Goal: Browse casually

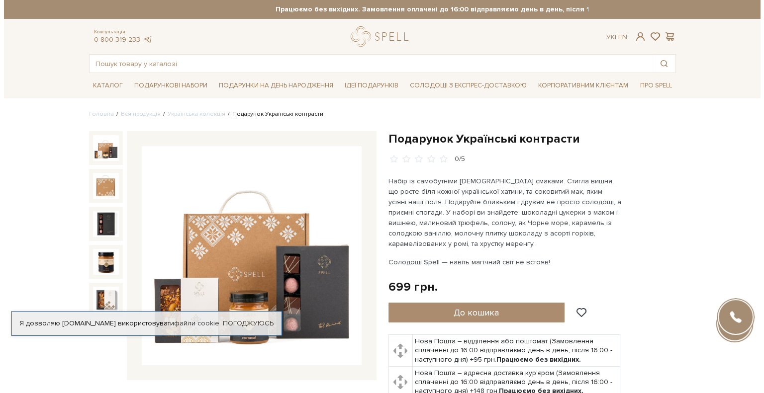
scroll to position [50, 0]
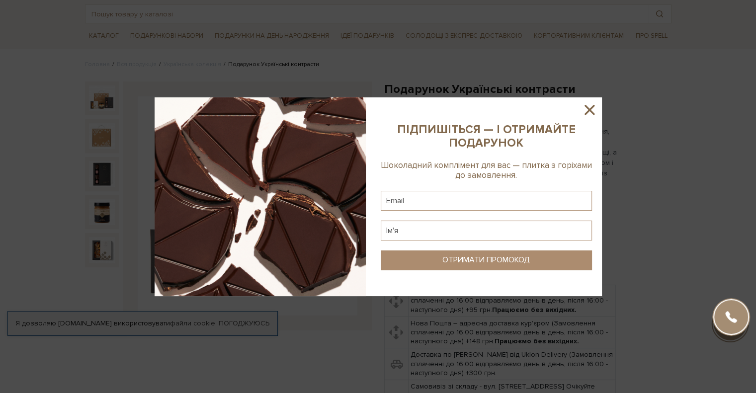
click at [585, 108] on icon at bounding box center [589, 109] width 17 height 17
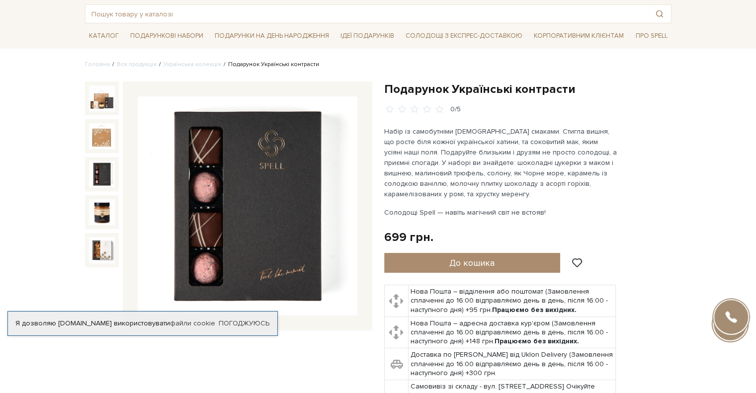
click at [94, 170] on img at bounding box center [102, 174] width 26 height 26
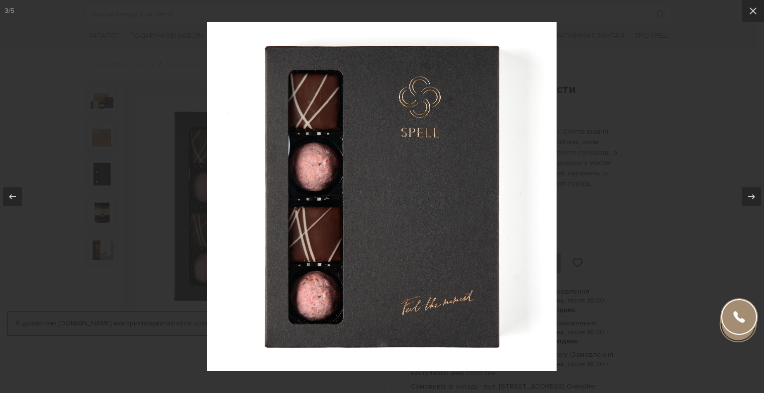
click at [678, 194] on div at bounding box center [382, 196] width 764 height 393
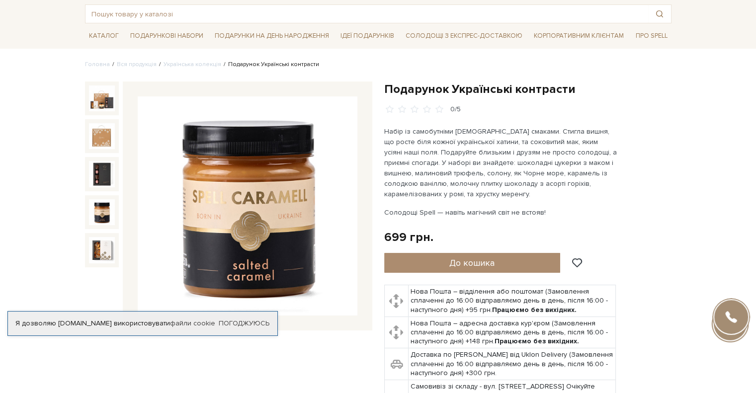
click at [107, 218] on img at bounding box center [102, 212] width 26 height 26
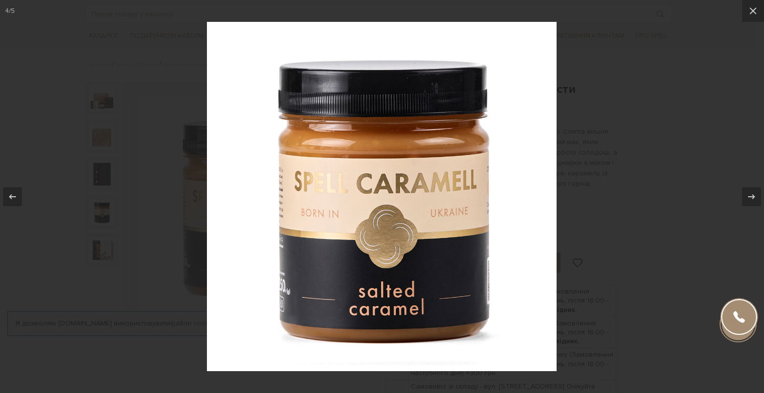
click at [104, 230] on div at bounding box center [382, 196] width 764 height 393
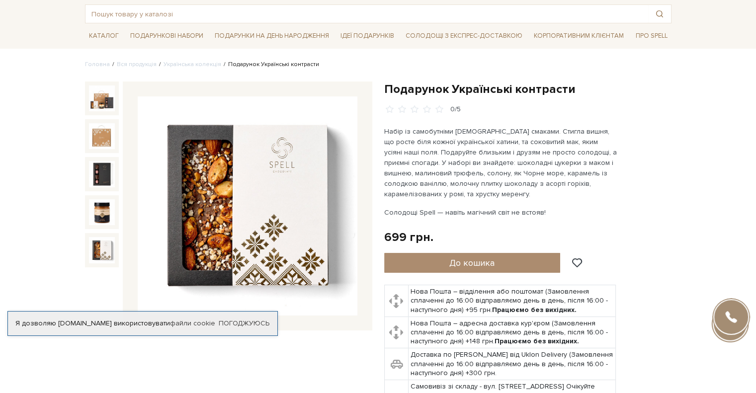
click at [99, 241] on img at bounding box center [102, 250] width 26 height 26
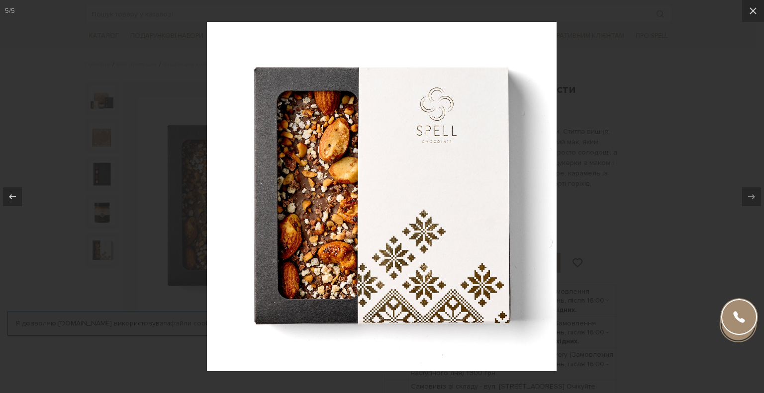
click at [650, 183] on div at bounding box center [382, 196] width 764 height 393
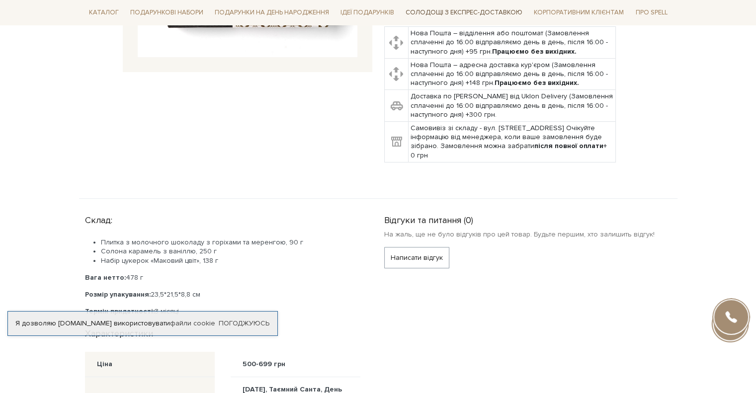
scroll to position [149, 0]
